Goal: Find specific page/section: Find specific page/section

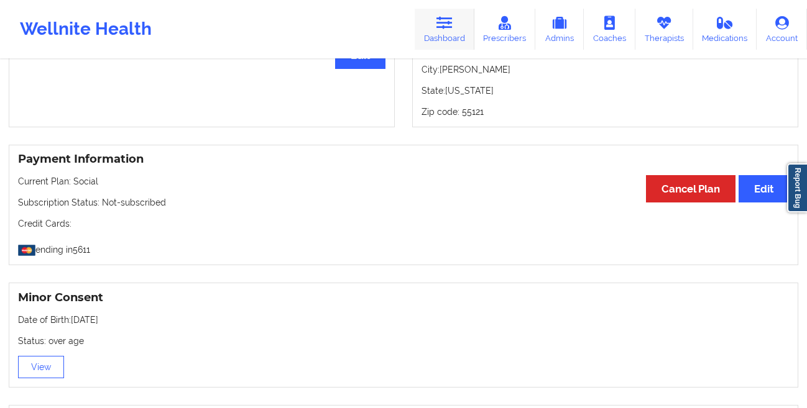
scroll to position [581, 0]
click at [443, 45] on link "Dashboard" at bounding box center [445, 29] width 60 height 41
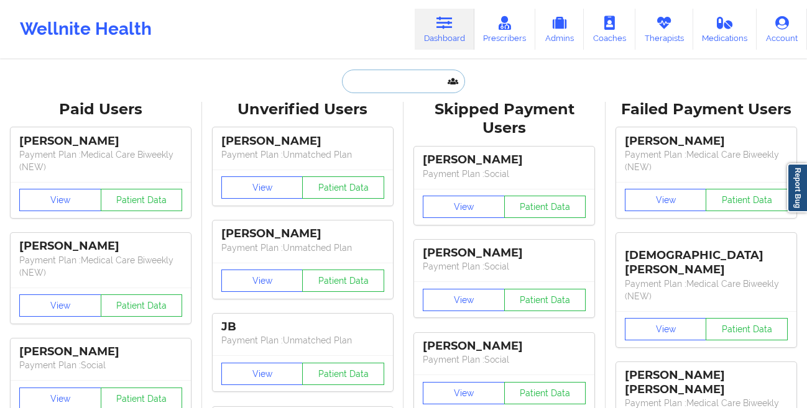
click at [415, 80] on input "text" at bounding box center [403, 82] width 123 height 24
paste input "[PERSON_NAME]"
type input "[PERSON_NAME]"
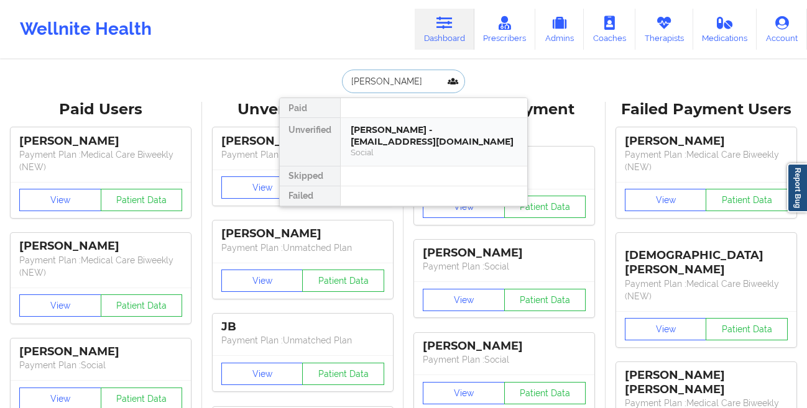
click at [410, 154] on div "Social" at bounding box center [434, 152] width 167 height 11
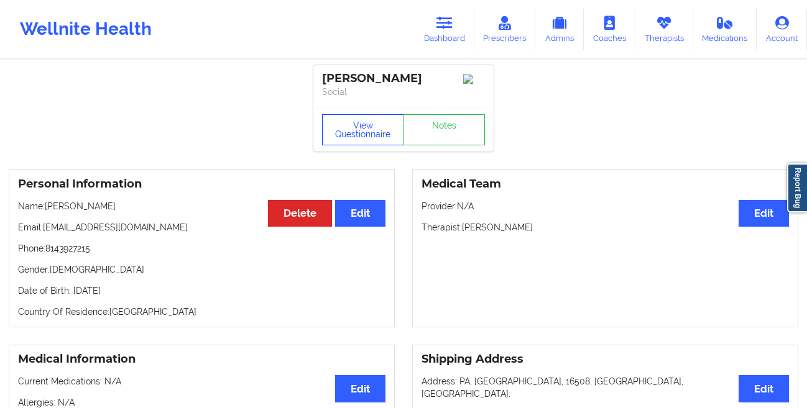
click at [346, 131] on button "View Questionnaire" at bounding box center [363, 129] width 82 height 31
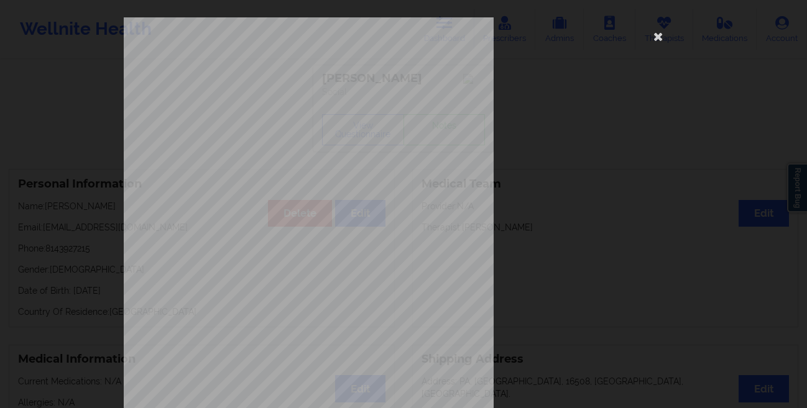
scroll to position [185, 0]
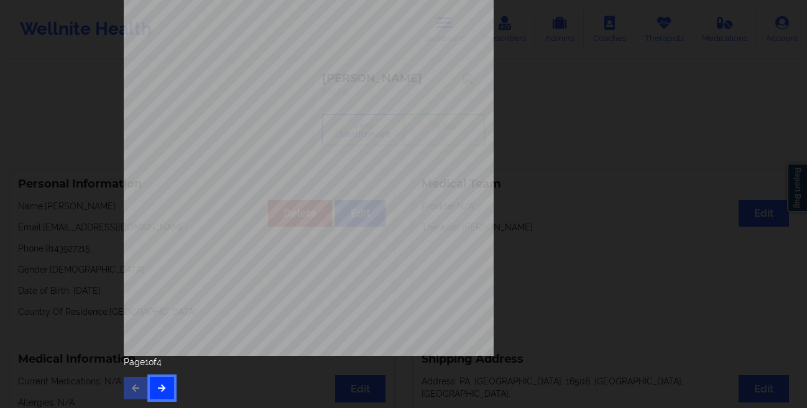
click at [155, 383] on button "button" at bounding box center [162, 388] width 24 height 22
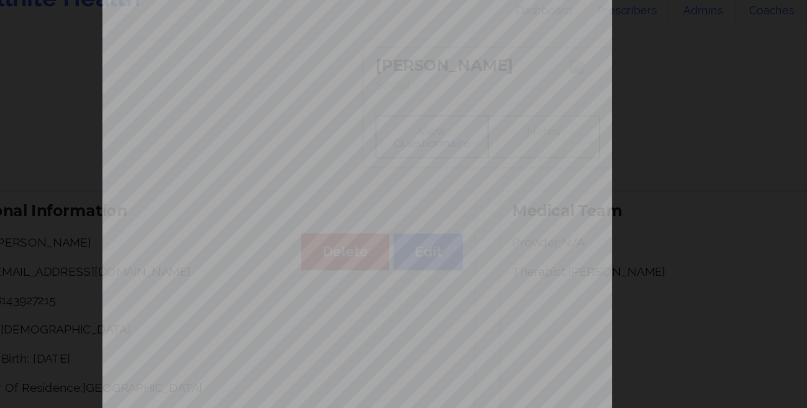
click at [177, 322] on div "commercial Insurance Member ID for patient 971661141 Insurance company name det…" at bounding box center [403, 204] width 807 height 408
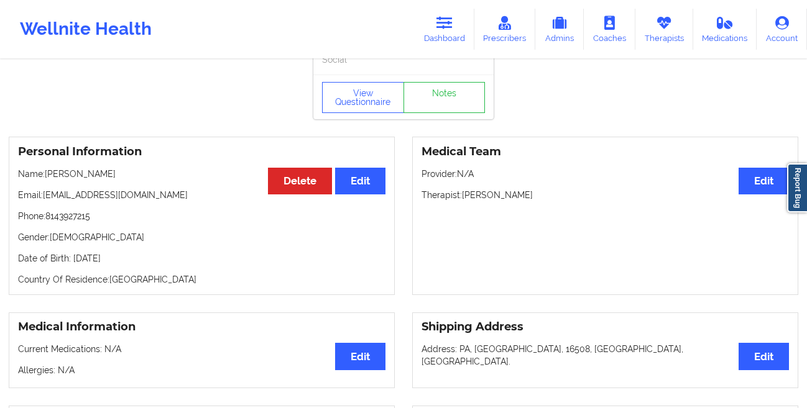
scroll to position [47, 0]
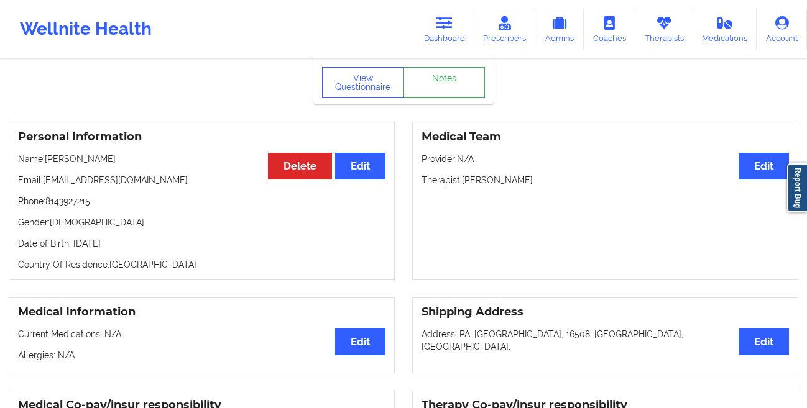
drag, startPoint x: 150, startPoint y: 247, endPoint x: 71, endPoint y: 250, distance: 78.4
click at [71, 250] on p "Date of Birth: [DEMOGRAPHIC_DATA]" at bounding box center [201, 243] width 367 height 12
copy p "[DATE]"
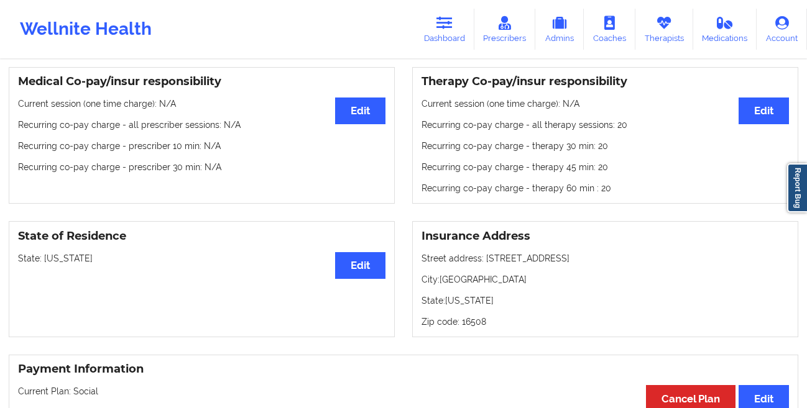
scroll to position [0, 0]
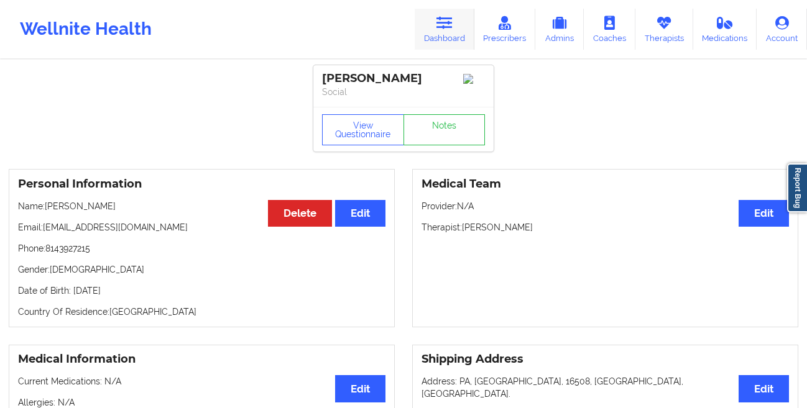
click at [443, 30] on link "Dashboard" at bounding box center [445, 29] width 60 height 41
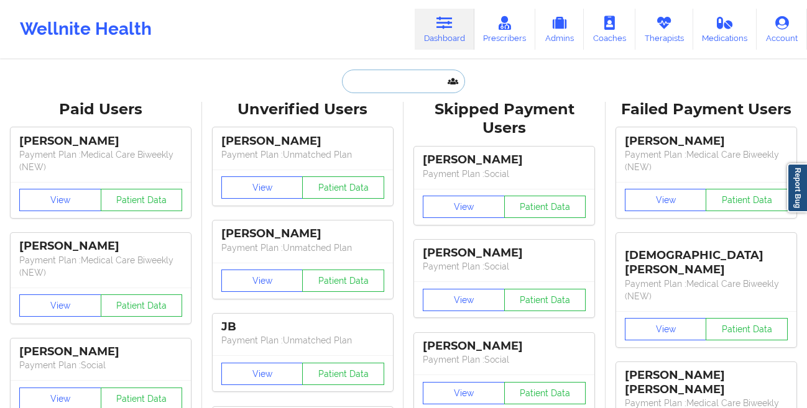
click at [418, 89] on input "text" at bounding box center [403, 82] width 123 height 24
paste input "[PERSON_NAME]"
type input "[PERSON_NAME]"
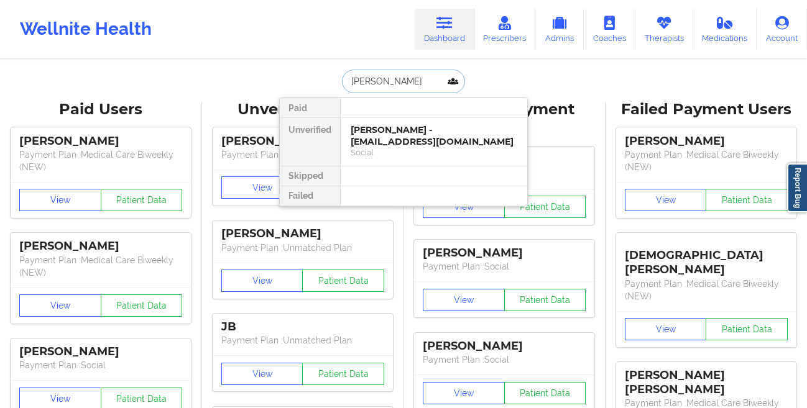
click at [386, 135] on div "[PERSON_NAME] - [EMAIL_ADDRESS][DOMAIN_NAME]" at bounding box center [434, 135] width 167 height 23
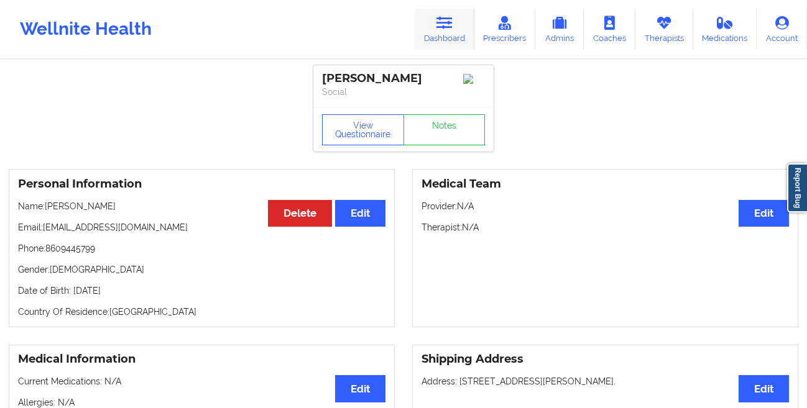
click at [442, 34] on link "Dashboard" at bounding box center [445, 29] width 60 height 41
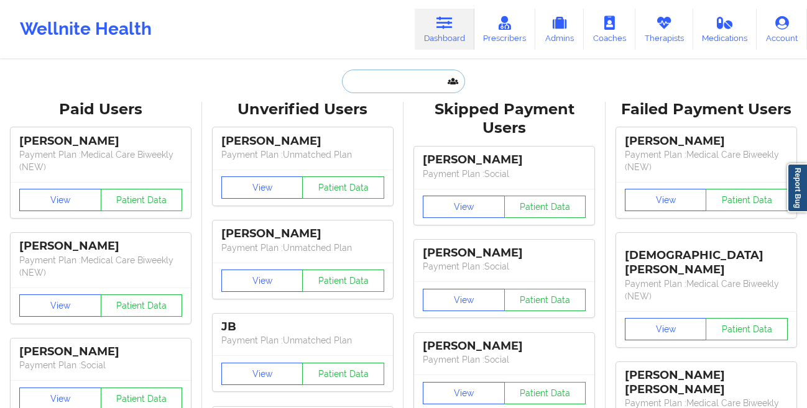
click at [371, 85] on input "text" at bounding box center [403, 82] width 123 height 24
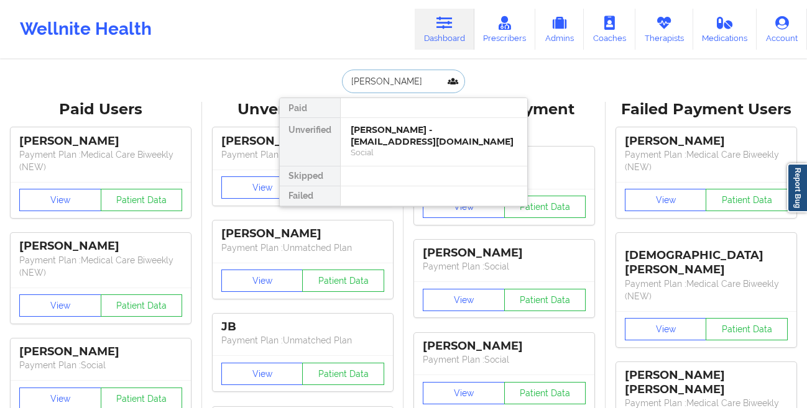
type input "[PERSON_NAME]"
click at [418, 139] on div "[PERSON_NAME] - [EMAIL_ADDRESS][DOMAIN_NAME]" at bounding box center [434, 135] width 167 height 23
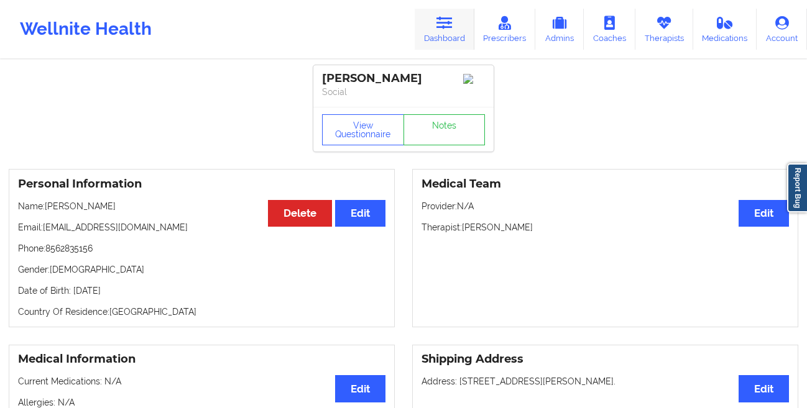
click at [446, 34] on link "Dashboard" at bounding box center [445, 29] width 60 height 41
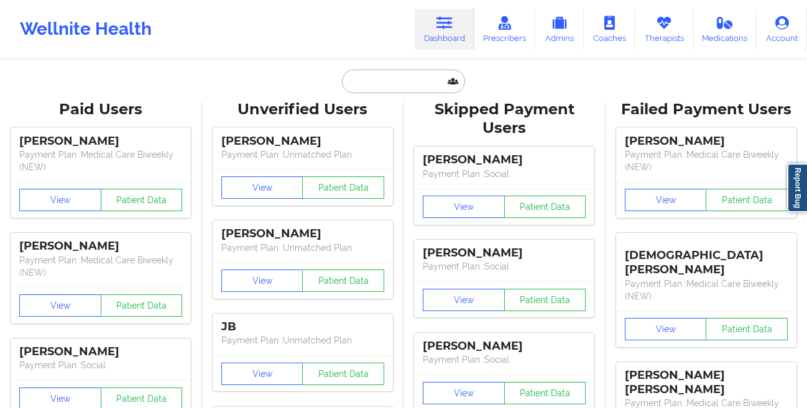
click at [380, 87] on input "text" at bounding box center [403, 82] width 123 height 24
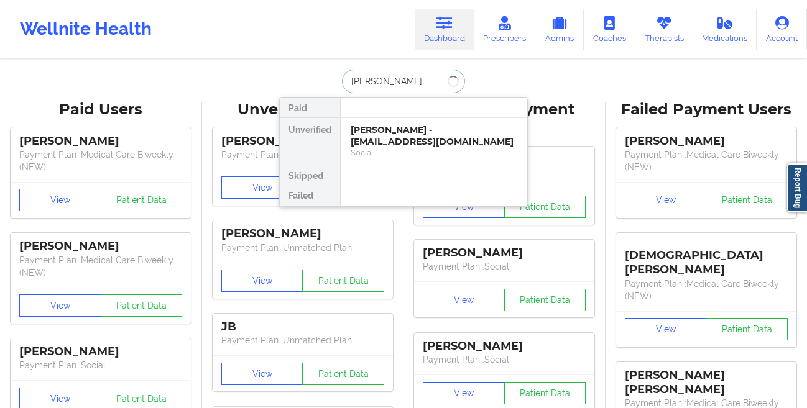
type input "[PERSON_NAME]"
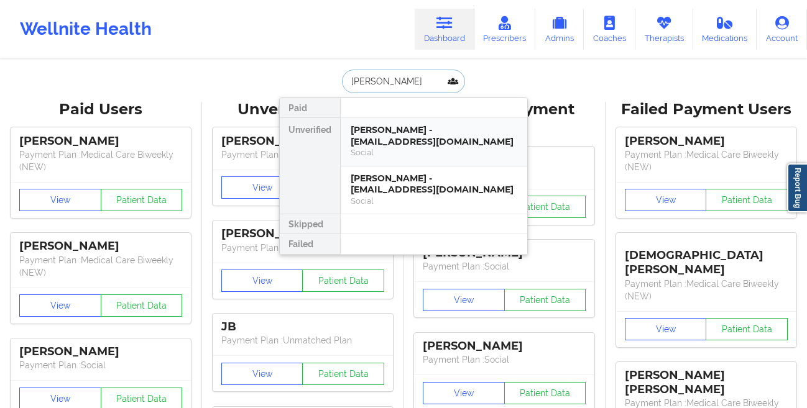
click at [365, 145] on div "[PERSON_NAME] - [EMAIL_ADDRESS][DOMAIN_NAME]" at bounding box center [434, 135] width 167 height 23
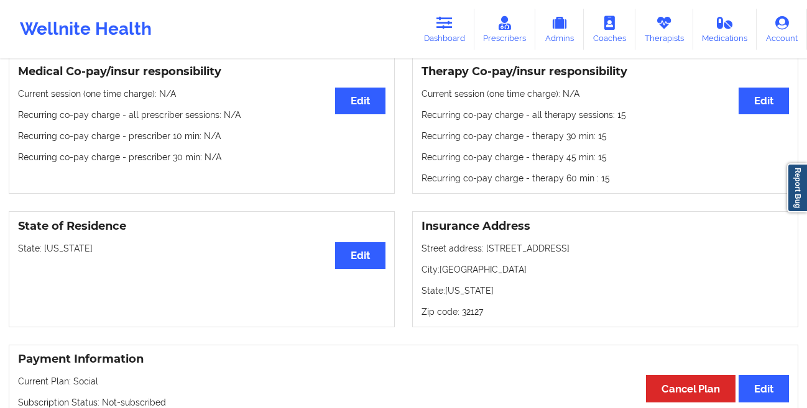
scroll to position [392, 0]
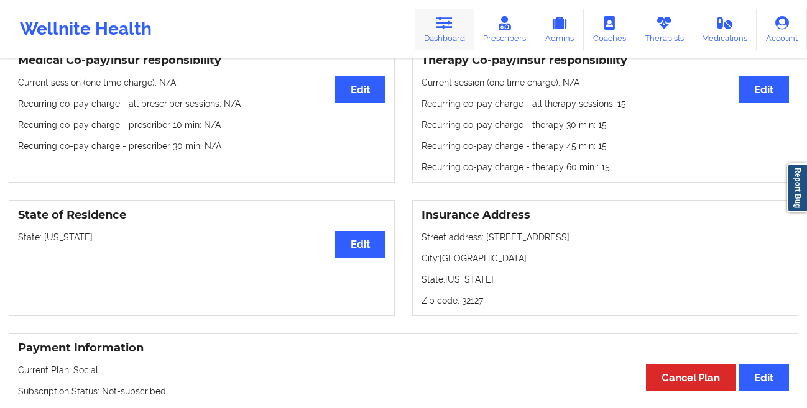
click at [452, 24] on icon at bounding box center [444, 23] width 16 height 14
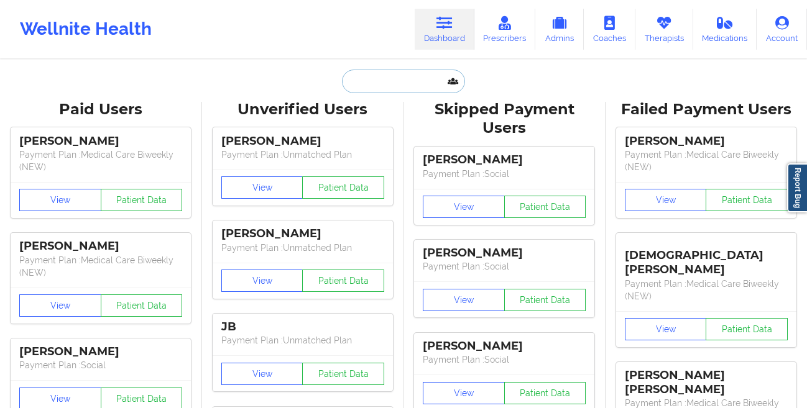
click at [377, 76] on input "text" at bounding box center [403, 82] width 123 height 24
paste input "[PERSON_NAME]"
type input "[PERSON_NAME]"
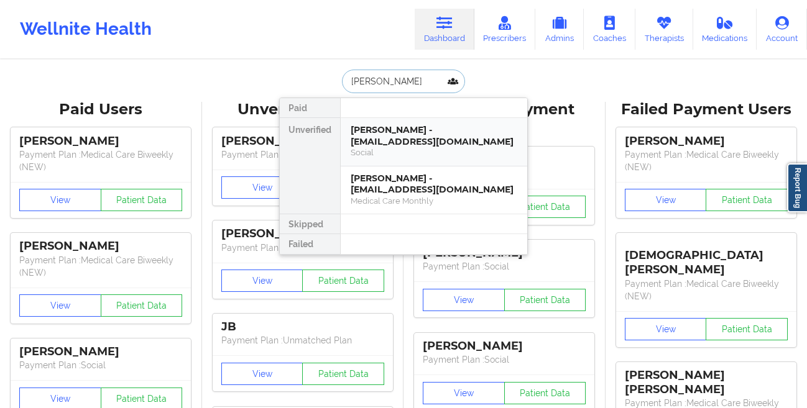
click at [352, 137] on div "[PERSON_NAME] - [EMAIL_ADDRESS][DOMAIN_NAME]" at bounding box center [434, 135] width 167 height 23
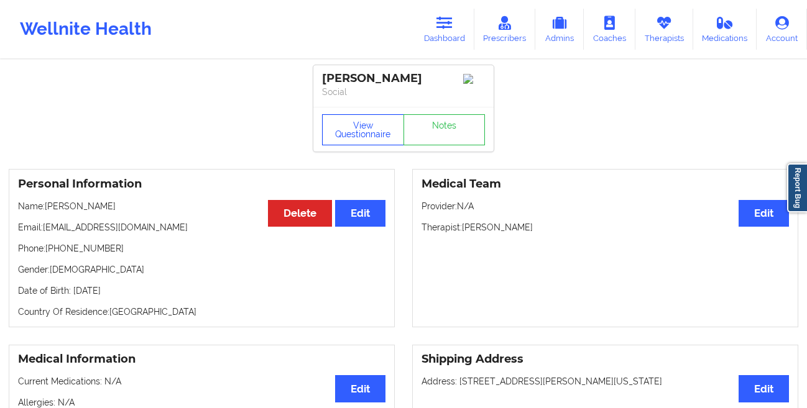
click at [359, 140] on button "View Questionnaire" at bounding box center [363, 129] width 82 height 31
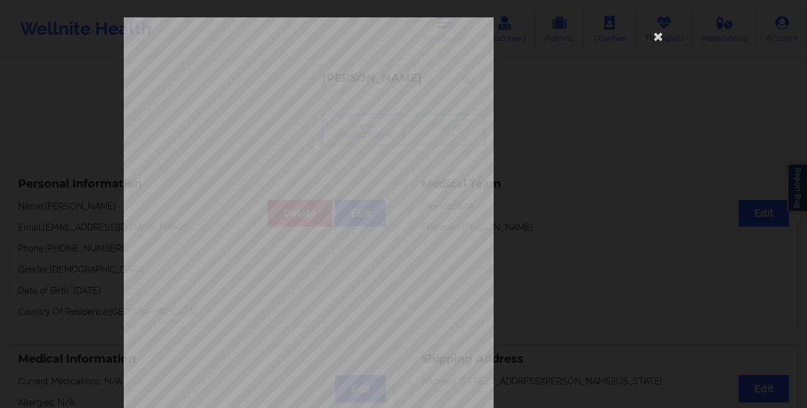
scroll to position [185, 0]
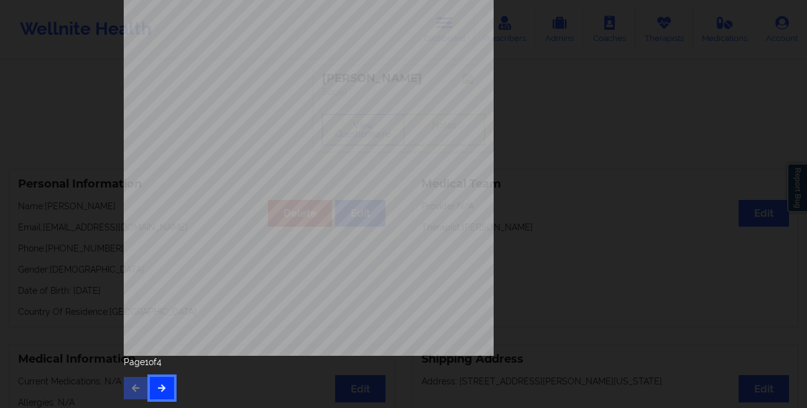
click at [166, 387] on button "button" at bounding box center [162, 388] width 24 height 22
click at [157, 383] on button "button" at bounding box center [162, 388] width 24 height 22
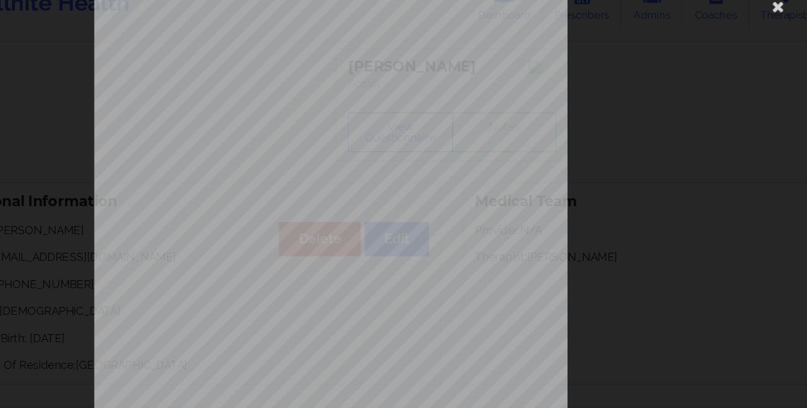
scroll to position [0, 0]
click at [658, 36] on icon at bounding box center [658, 36] width 20 height 20
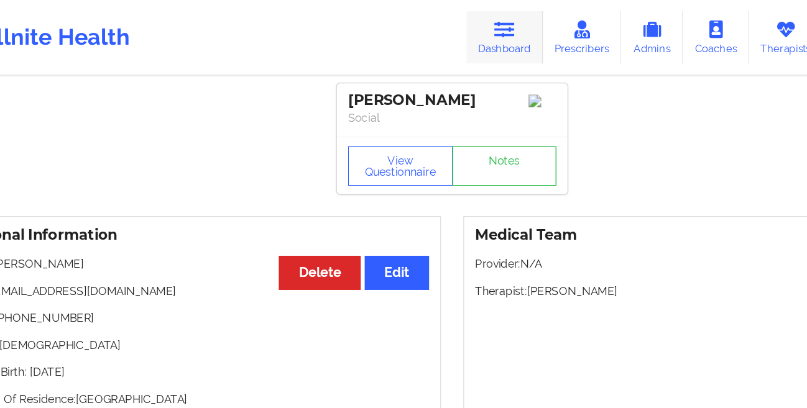
click at [448, 24] on icon at bounding box center [444, 23] width 16 height 14
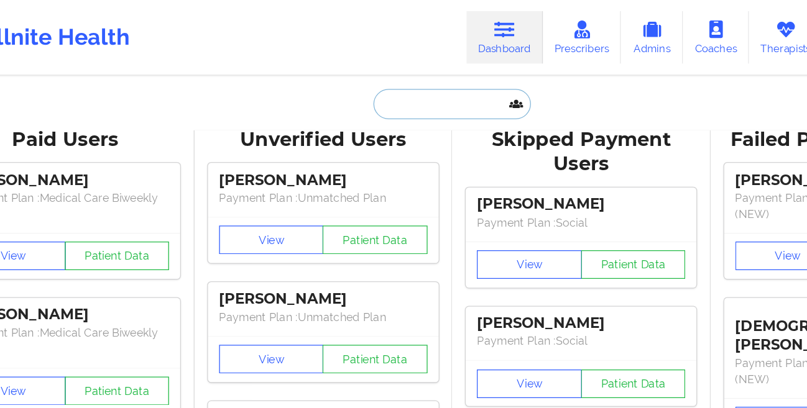
click at [360, 80] on input "text" at bounding box center [403, 82] width 123 height 24
paste input "[PERSON_NAME]"
type input "[PERSON_NAME]"
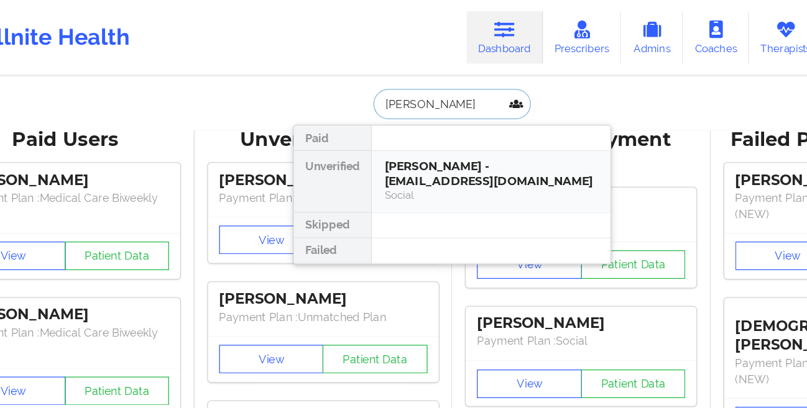
click at [376, 142] on div "[PERSON_NAME] - [EMAIL_ADDRESS][DOMAIN_NAME]" at bounding box center [434, 135] width 167 height 23
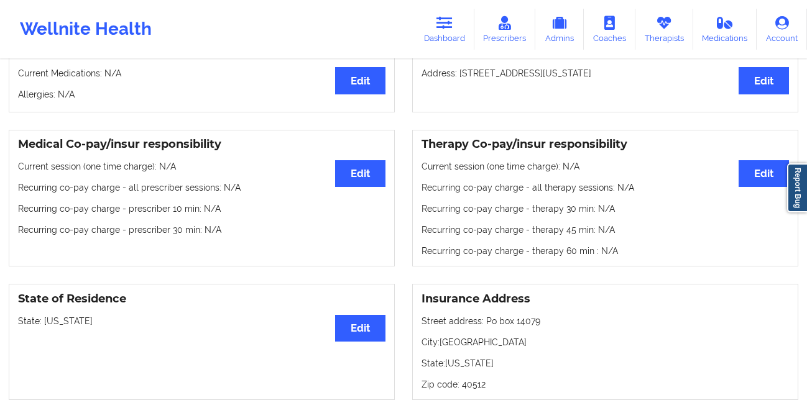
scroll to position [307, 0]
